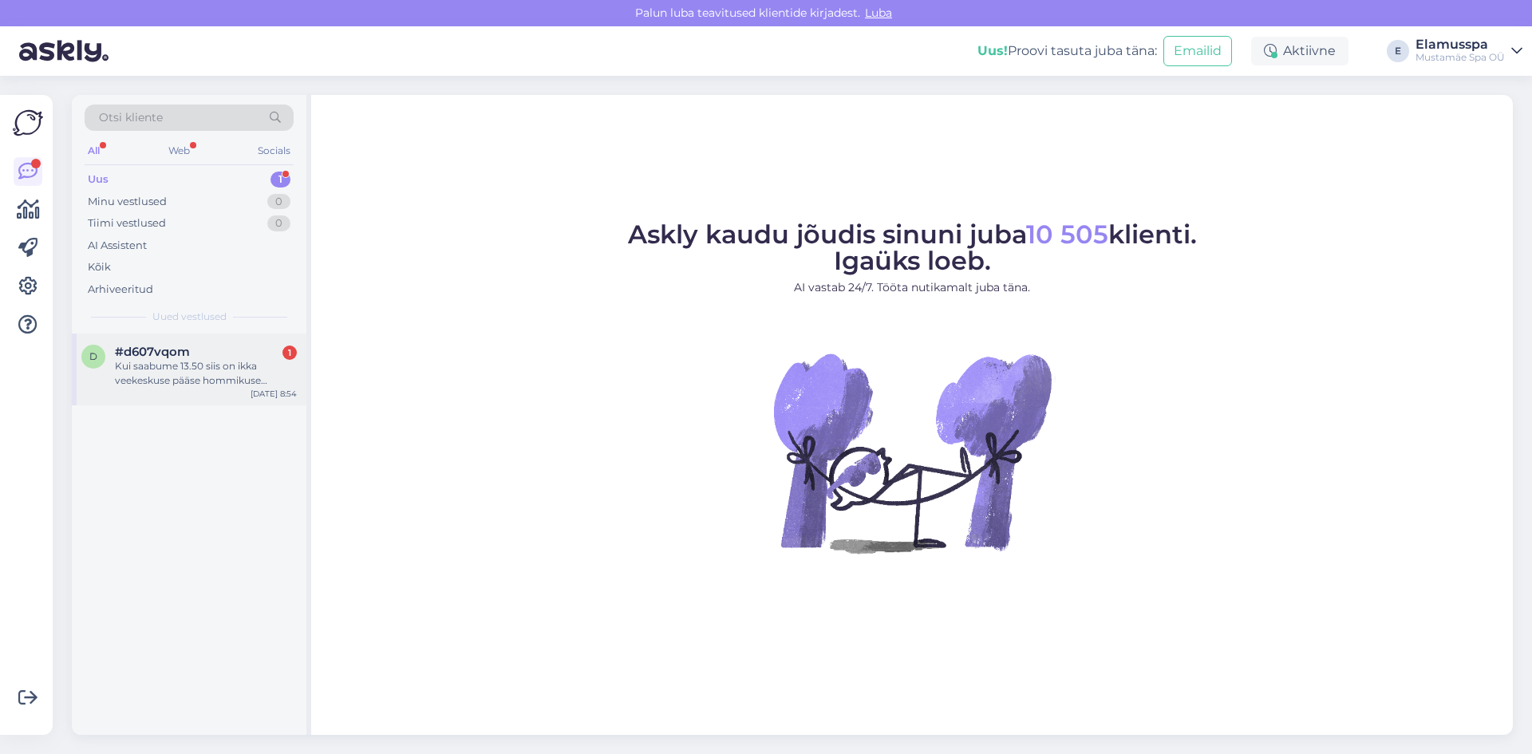
click at [192, 377] on div "Kui saabume 13.50 siis on ikka veekeskuse pääse hommikuse hinnaga?" at bounding box center [206, 373] width 182 height 29
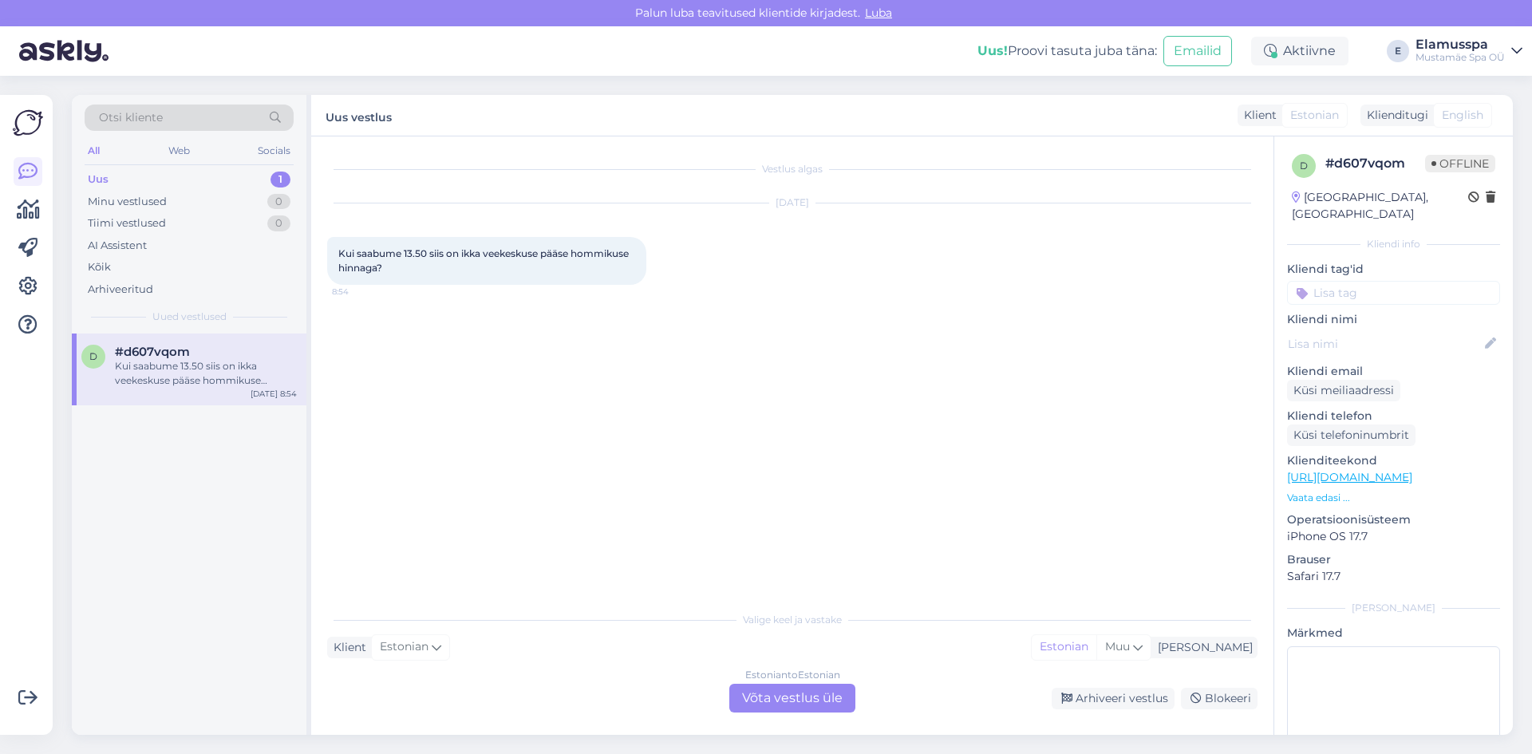
click at [825, 697] on div "Estonian to Estonian Võta vestlus üle" at bounding box center [792, 698] width 126 height 29
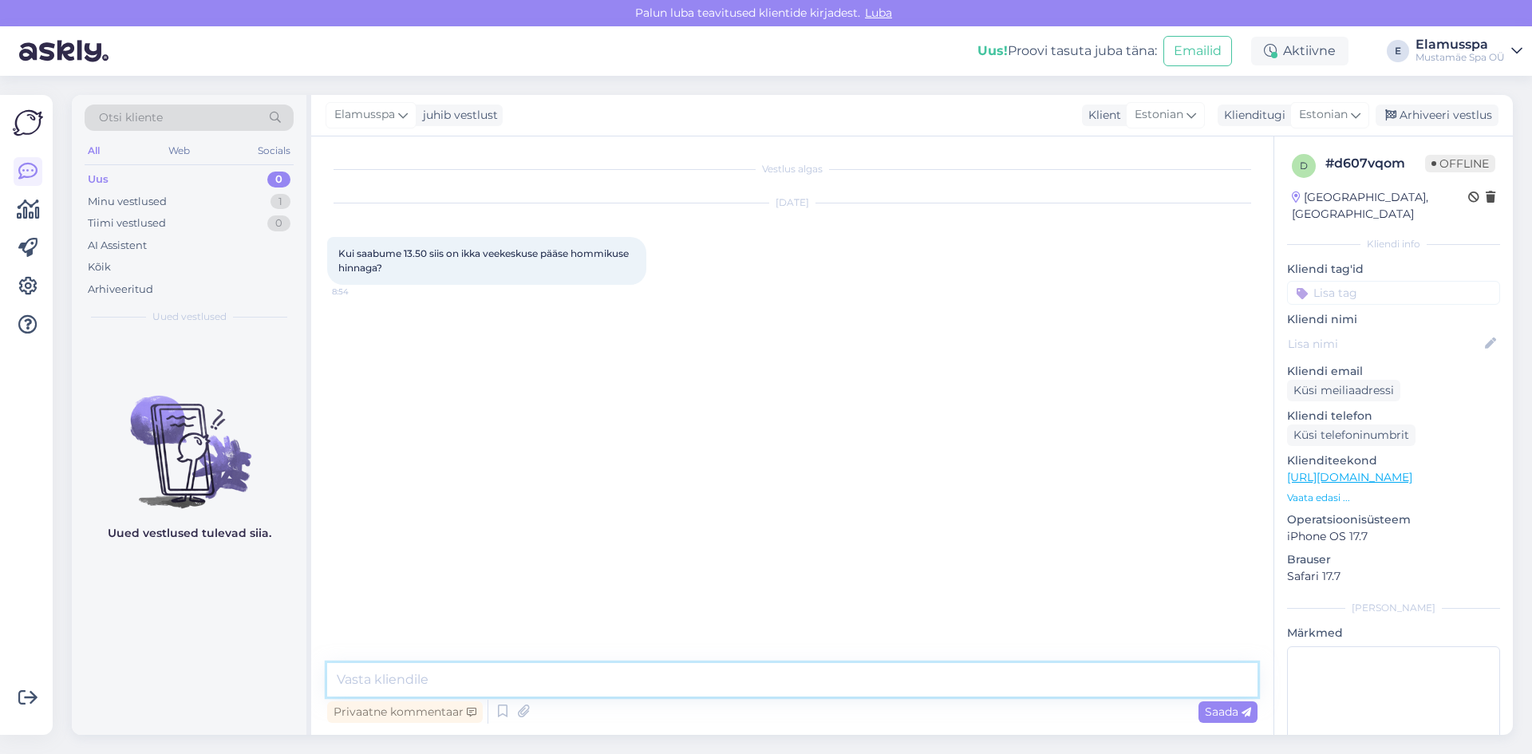
click at [820, 673] on textarea at bounding box center [792, 680] width 930 height 34
click at [729, 673] on textarea "Tere. Jah, enne kella 14.00 kehtivad hommikused hinnad. NB! 13.30 võib olla adm…" at bounding box center [792, 680] width 930 height 34
click at [845, 681] on textarea "Tere. Jah, enne kella 14.00 kehtivad hommikused hinnad. NB! Alates 13.30 võib o…" at bounding box center [792, 680] width 930 height 34
click at [978, 672] on textarea "Tere. Jah, enne kella 14.00 kehtivad hommikused hinnad. NB! Alates 13.30 võib a…" at bounding box center [792, 680] width 930 height 34
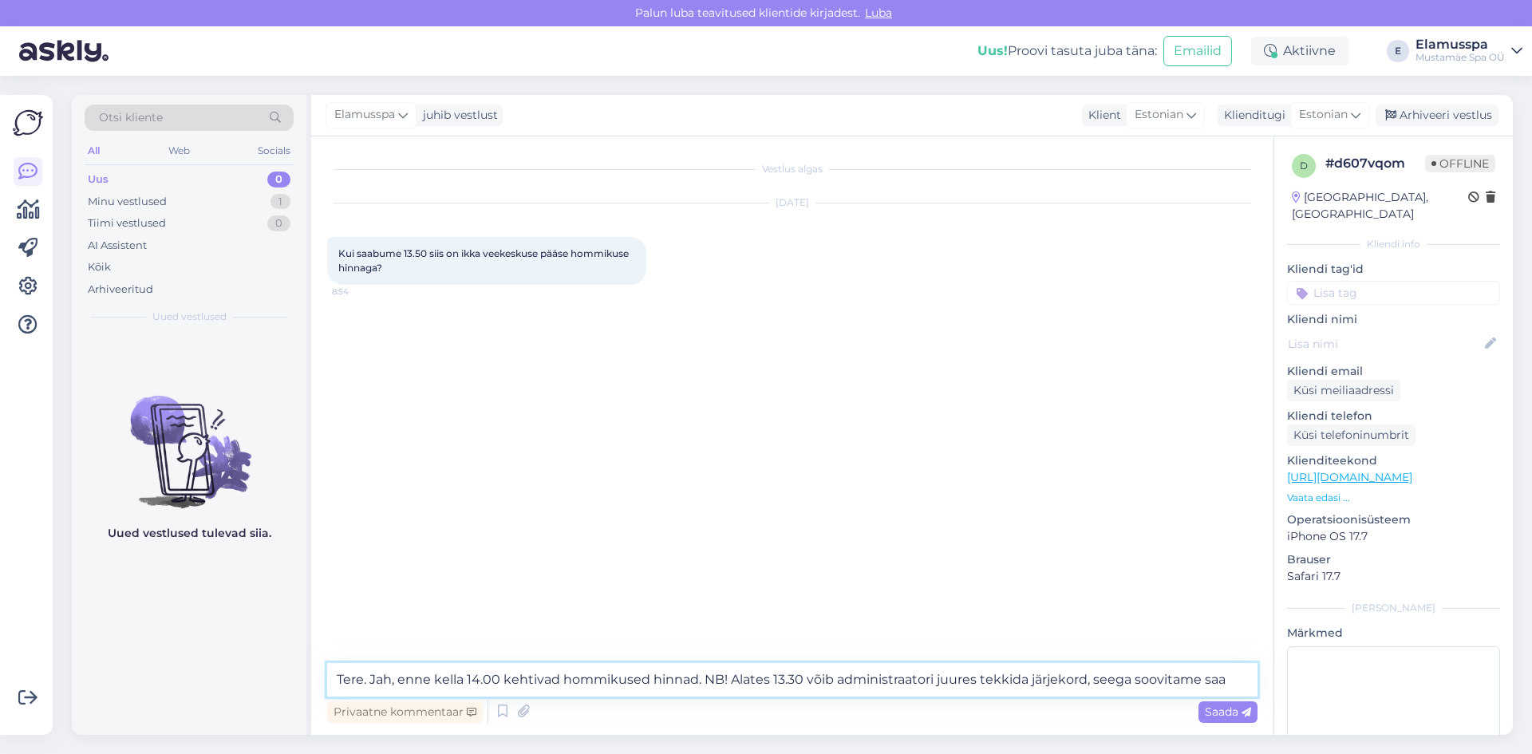
click at [1228, 677] on textarea "Tere. Jah, enne kella 14.00 kehtivad hommikused hinnad. NB! Alates 13.30 võib a…" at bounding box center [792, 680] width 930 height 34
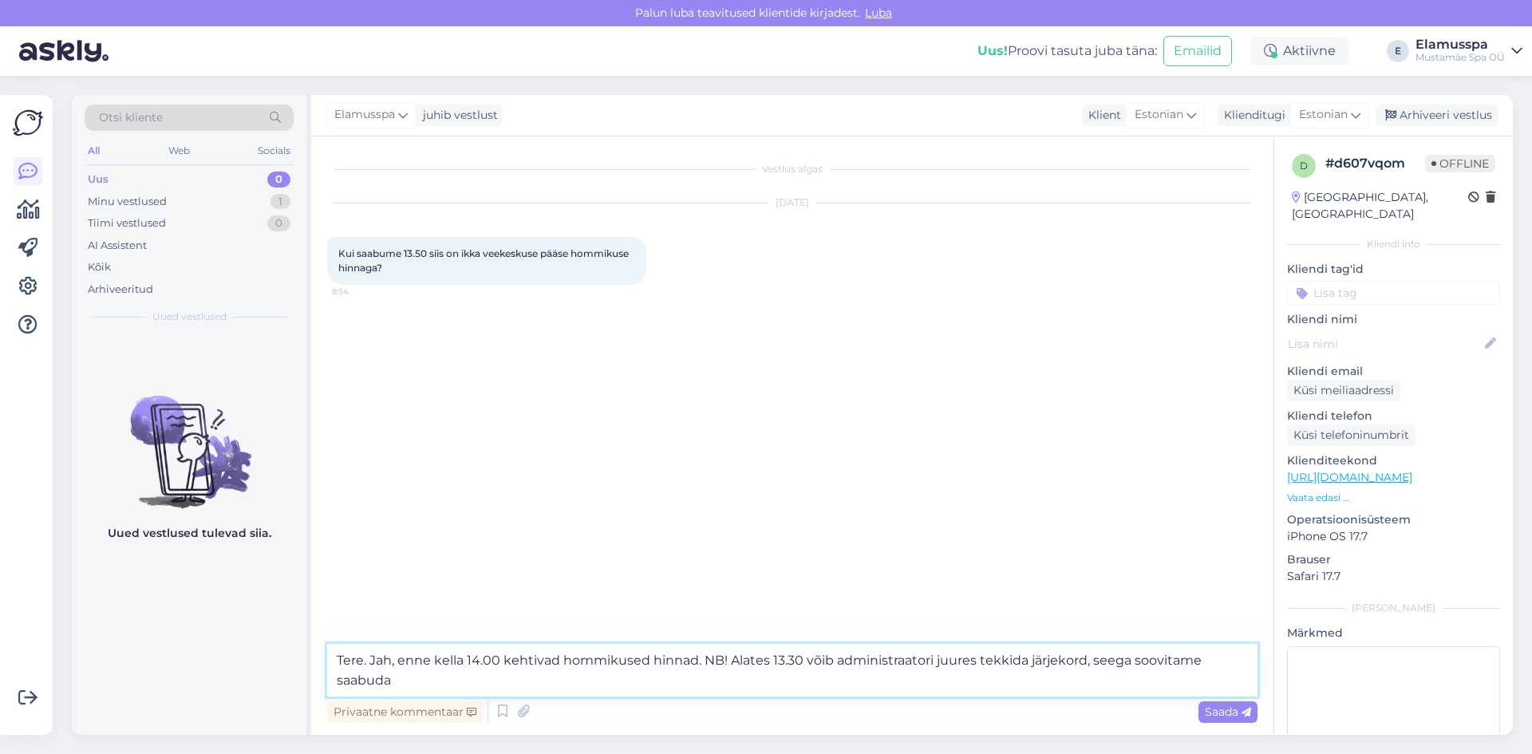
click at [1202, 663] on textarea "Tere. Jah, enne kella 14.00 kehtivad hommikused hinnad. NB! Alates 13.30 võib a…" at bounding box center [792, 670] width 930 height 53
click at [491, 680] on textarea "Tere. Jah, enne kella 14.00 kehtivad hommikused hinnad. NB! Alates 13.30 võib a…" at bounding box center [792, 670] width 930 height 53
type textarea "Tere. Jah, enne kella 14.00 kehtivad hommikused hinnad. NB! Alates 13.30 võib a…"
click at [1211, 705] on span "Saada" at bounding box center [1228, 712] width 46 height 14
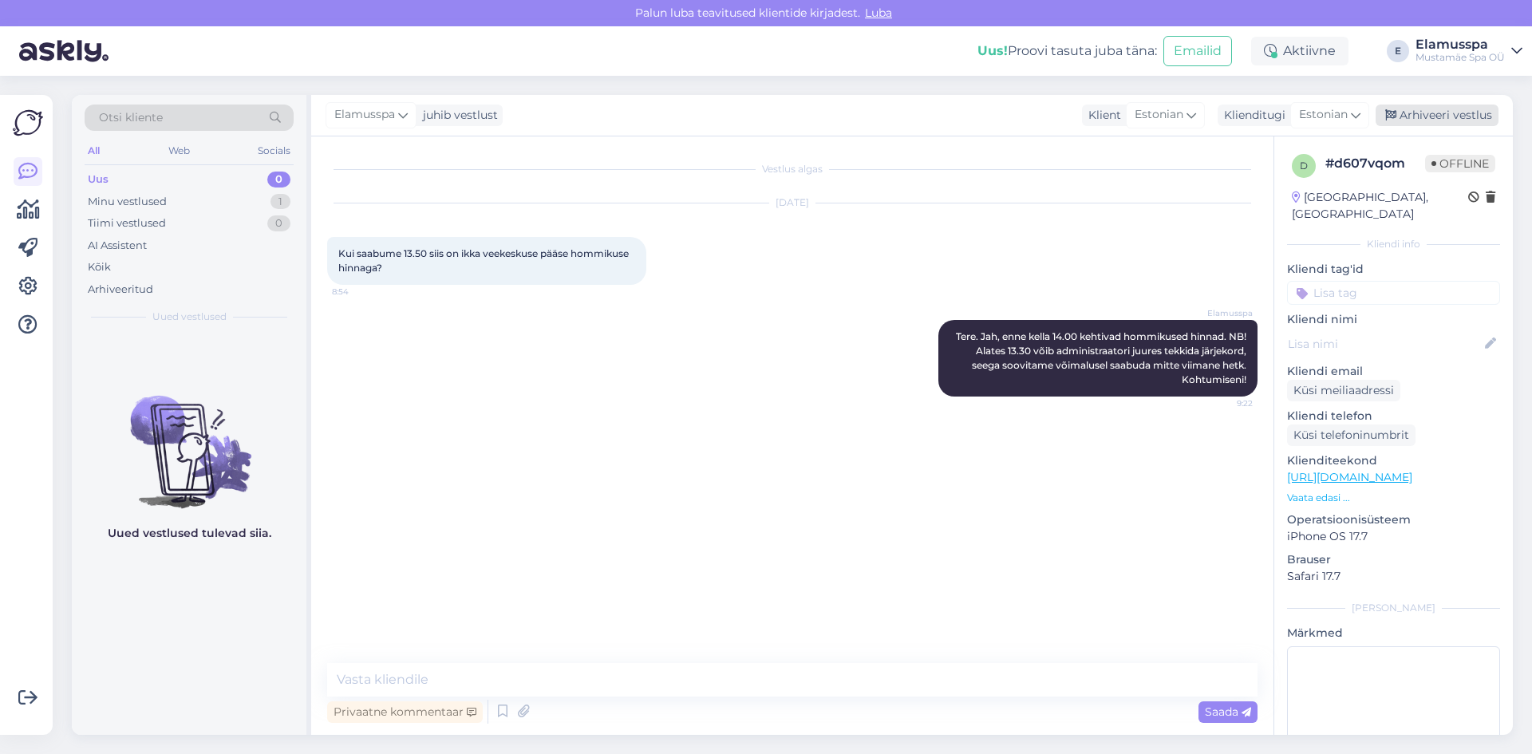
click at [1447, 111] on div "Arhiveeri vestlus" at bounding box center [1437, 116] width 123 height 22
